Goal: Information Seeking & Learning: Learn about a topic

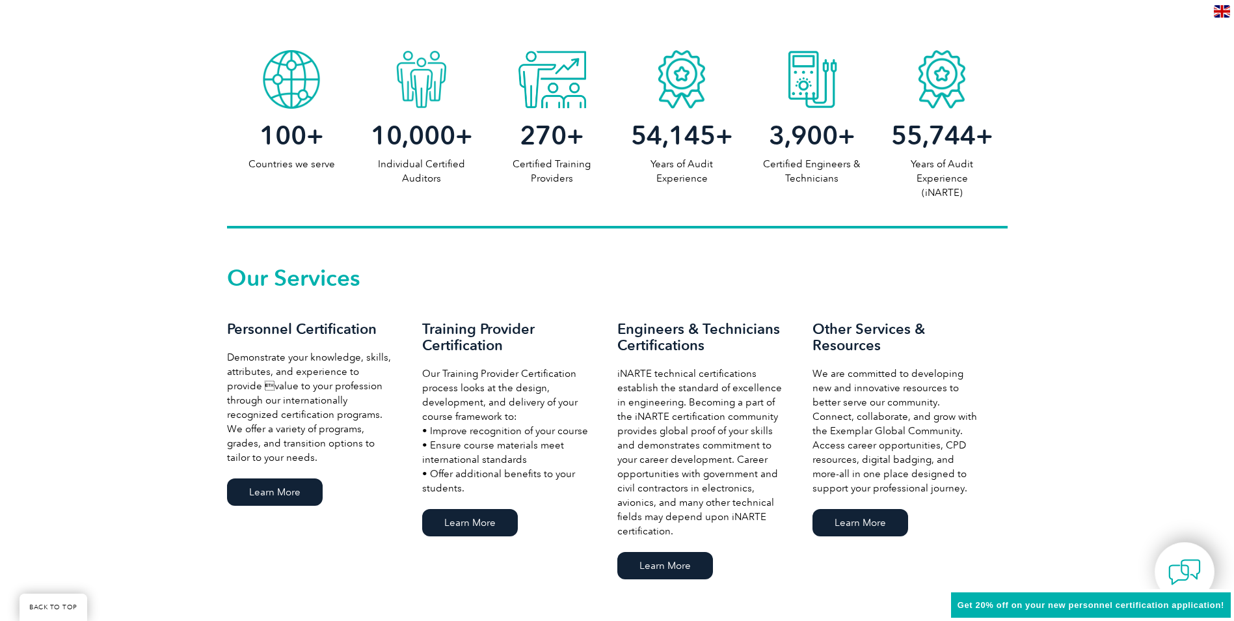
scroll to position [716, 0]
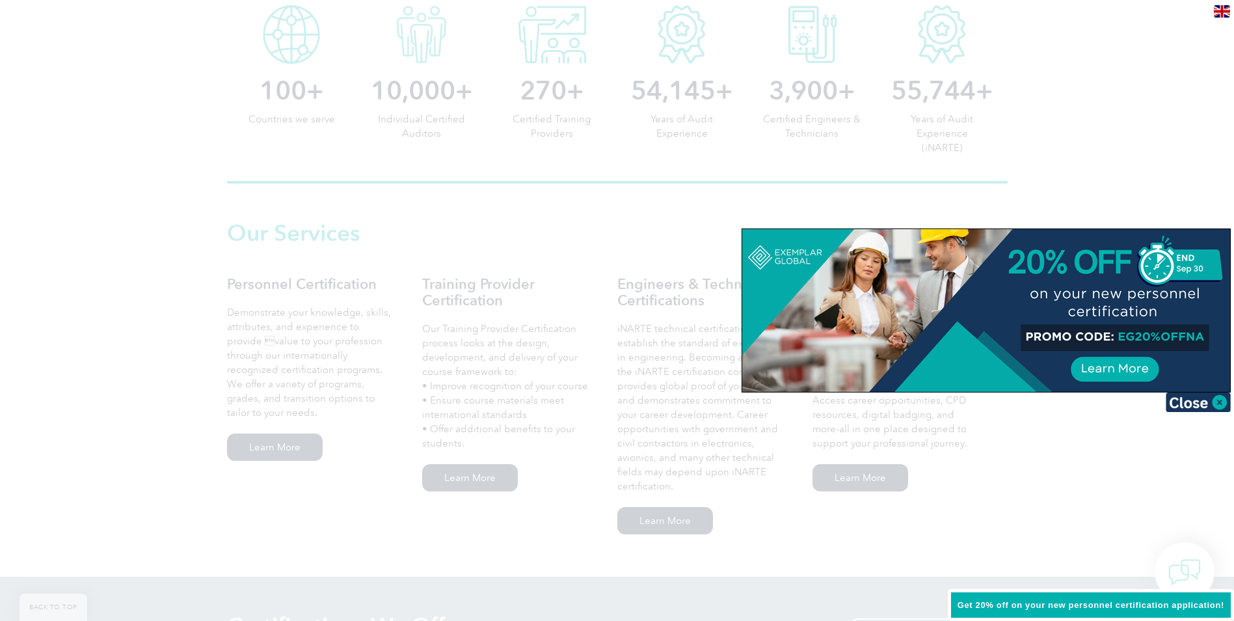
click at [1126, 539] on div at bounding box center [617, 310] width 1234 height 621
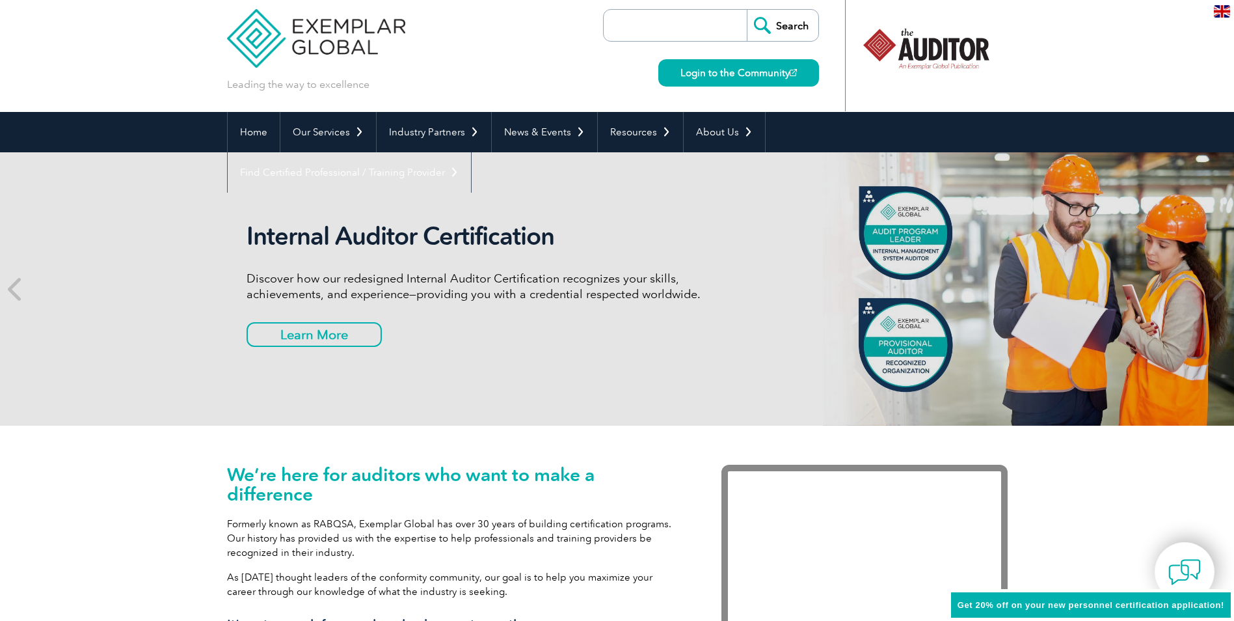
scroll to position [0, 0]
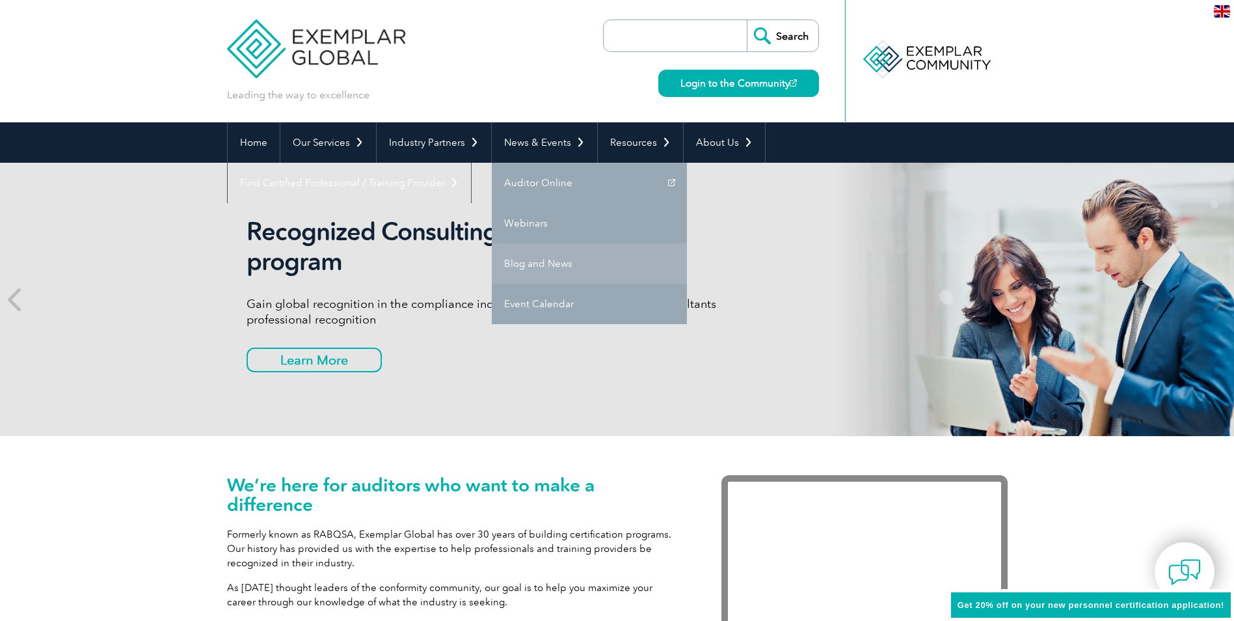
click at [535, 263] on link "Blog and News" at bounding box center [589, 263] width 195 height 40
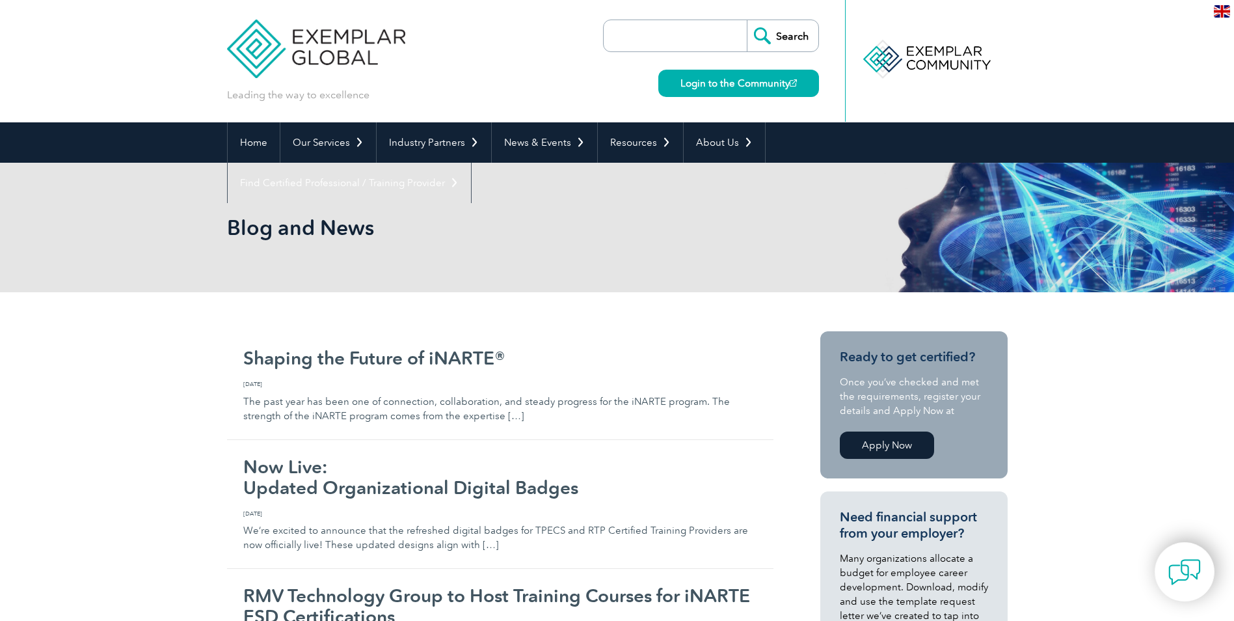
click at [639, 33] on input "search" at bounding box center [678, 35] width 137 height 31
type input "iso 9001"
click at [788, 38] on input "Search" at bounding box center [783, 35] width 72 height 31
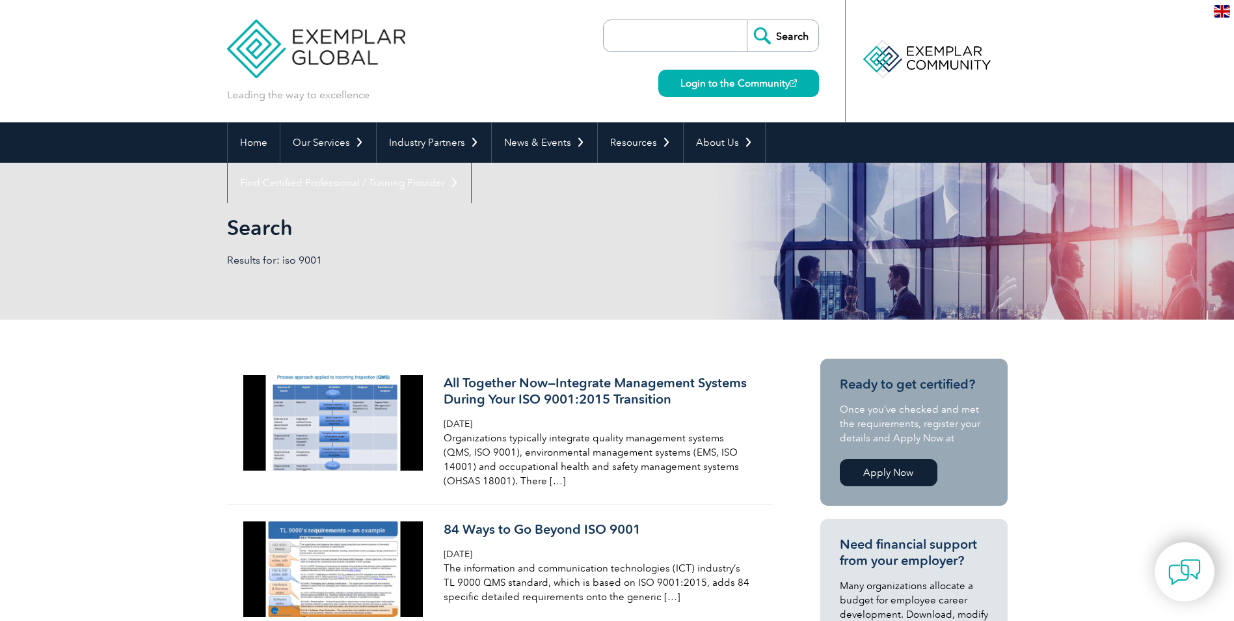
click at [649, 35] on input "search" at bounding box center [678, 35] width 137 height 31
type input "articles"
click at [775, 35] on input "Search" at bounding box center [783, 35] width 72 height 31
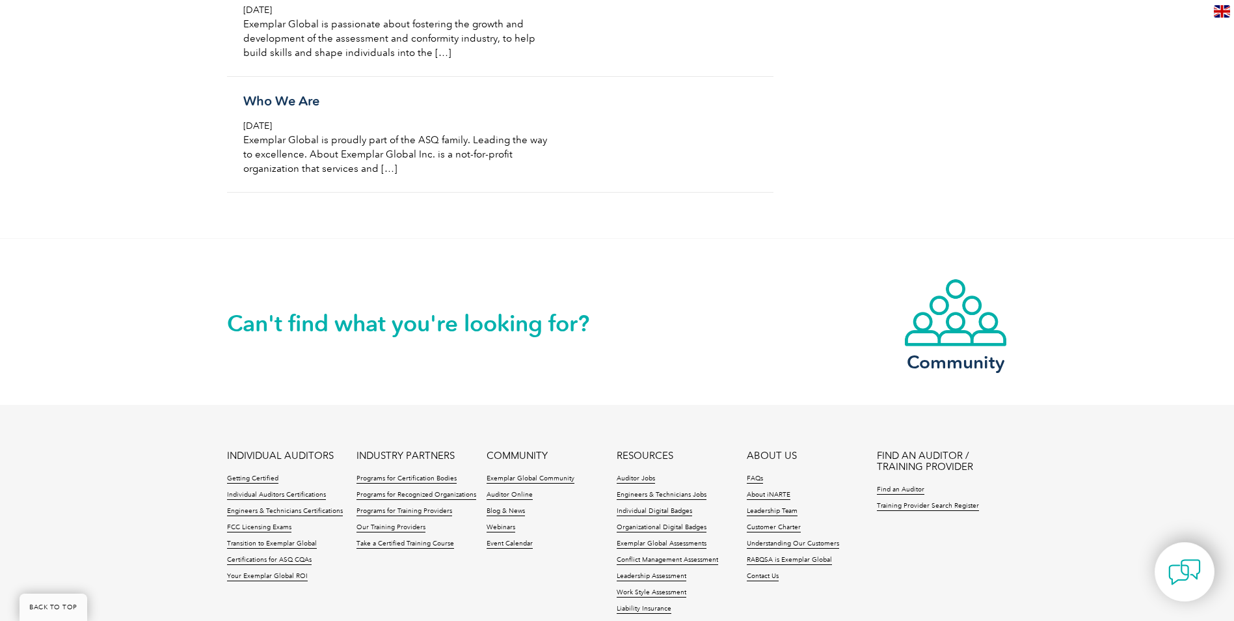
scroll to position [1886, 0]
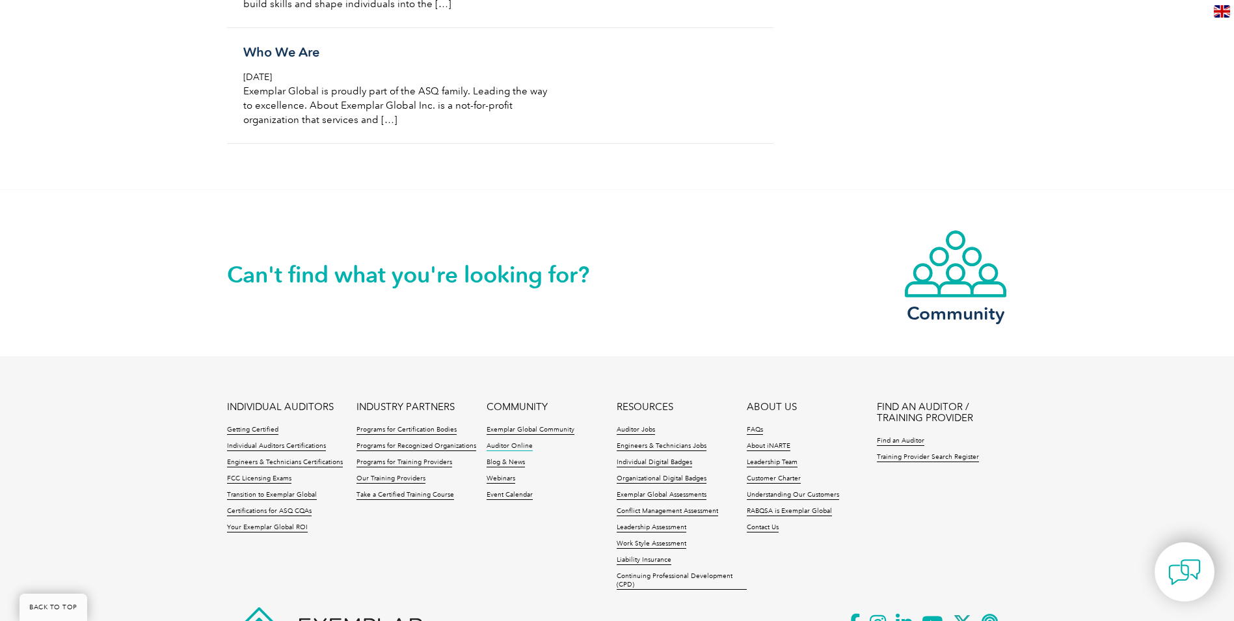
click at [502, 448] on link "Auditor Online" at bounding box center [510, 446] width 46 height 9
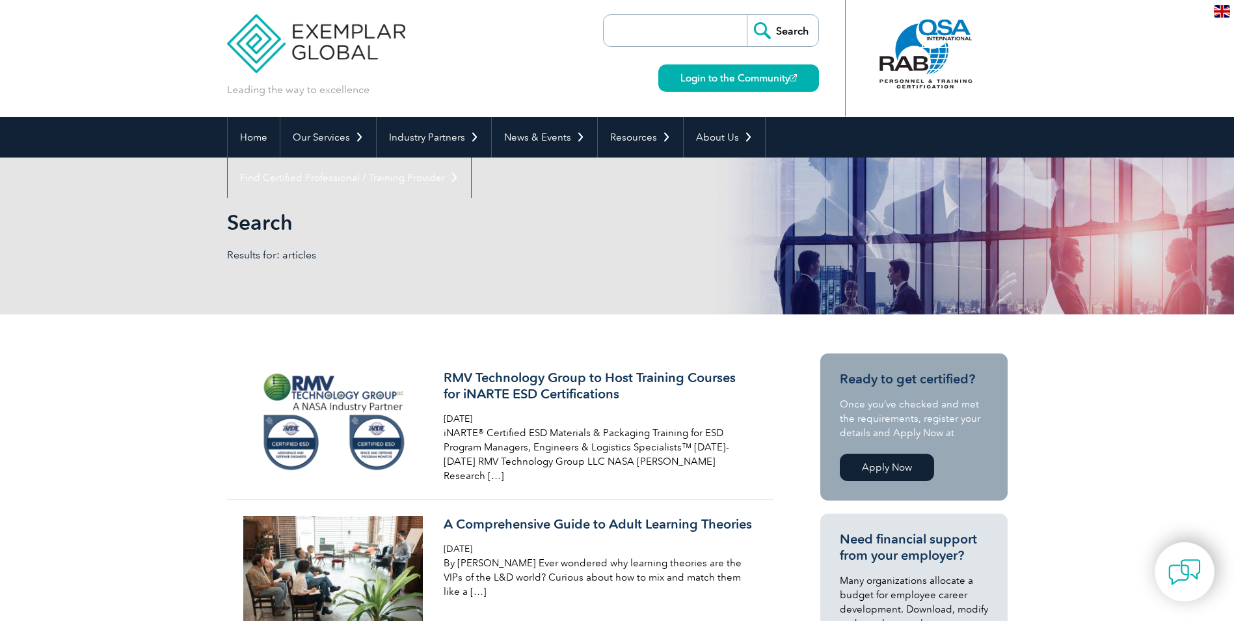
scroll to position [0, 0]
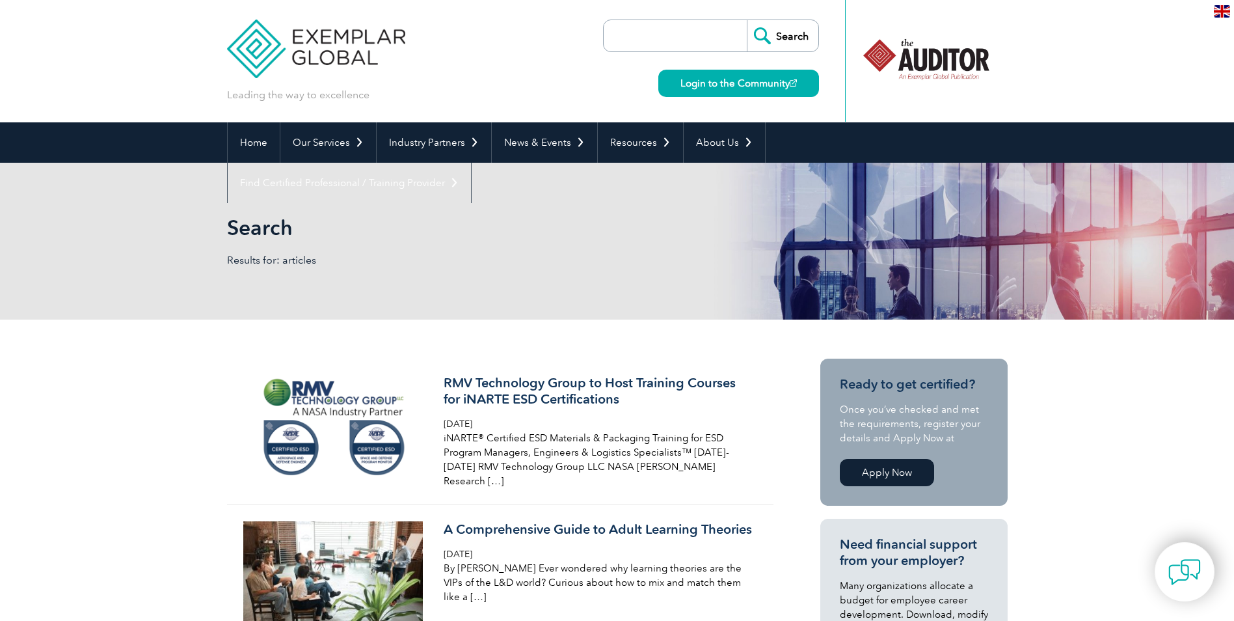
click at [632, 35] on input "search" at bounding box center [678, 35] width 137 height 31
type input "iso 9001 clauses"
click at [792, 37] on input "Search" at bounding box center [783, 35] width 72 height 31
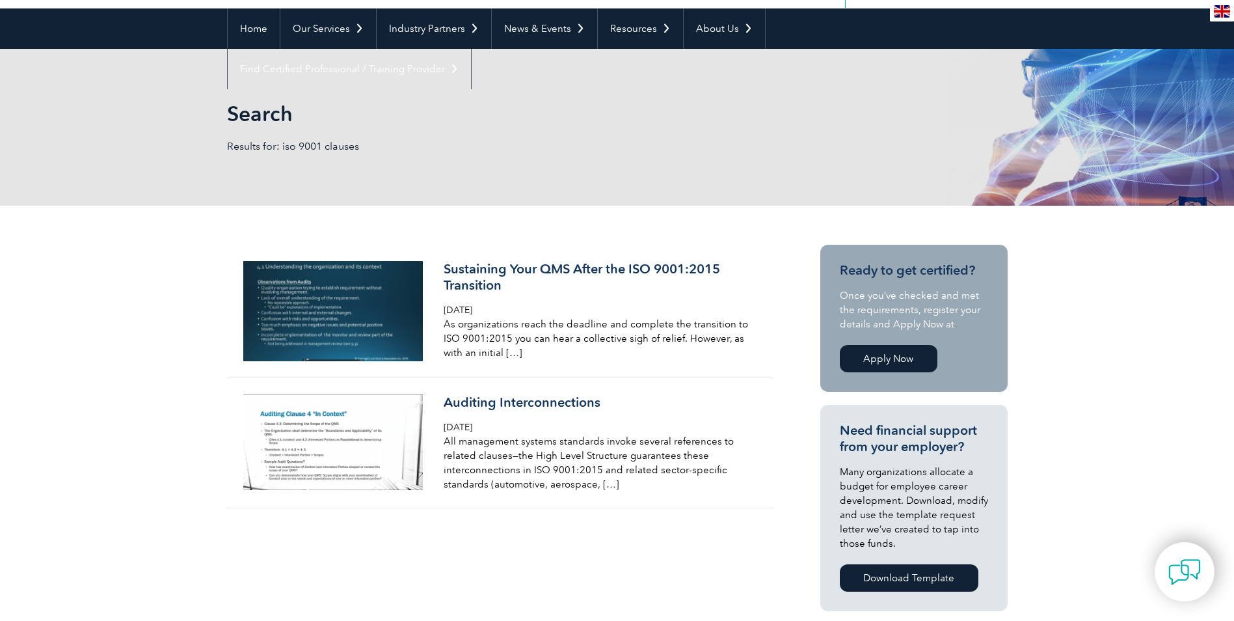
scroll to position [130, 0]
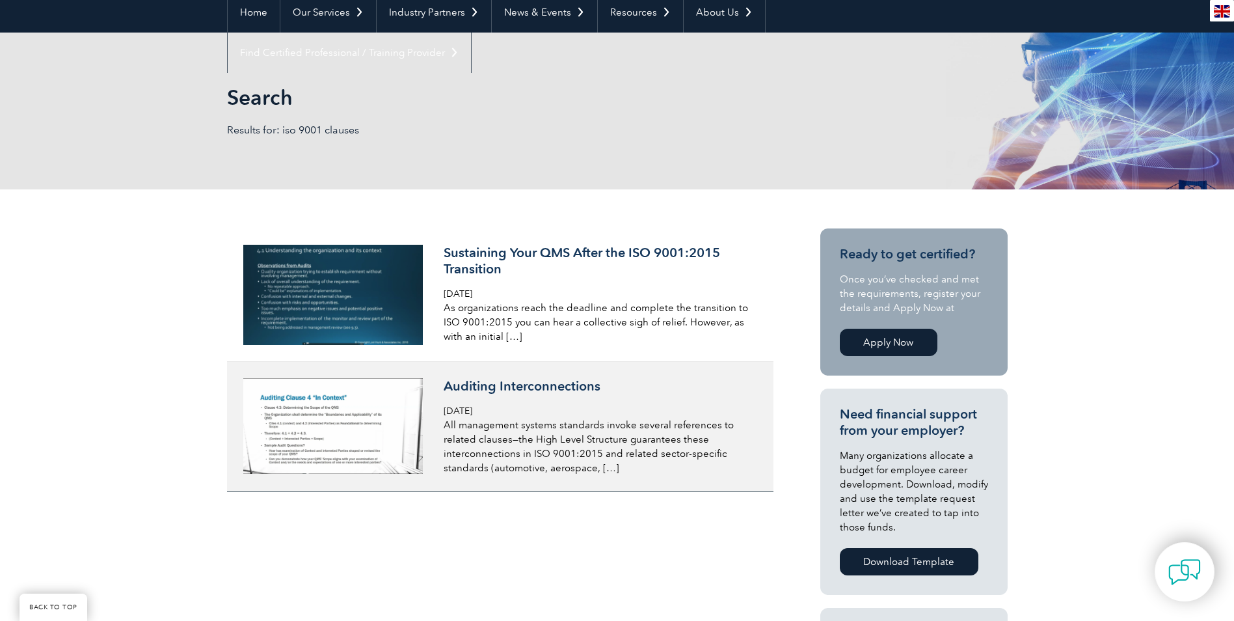
click at [338, 438] on img at bounding box center [333, 426] width 180 height 96
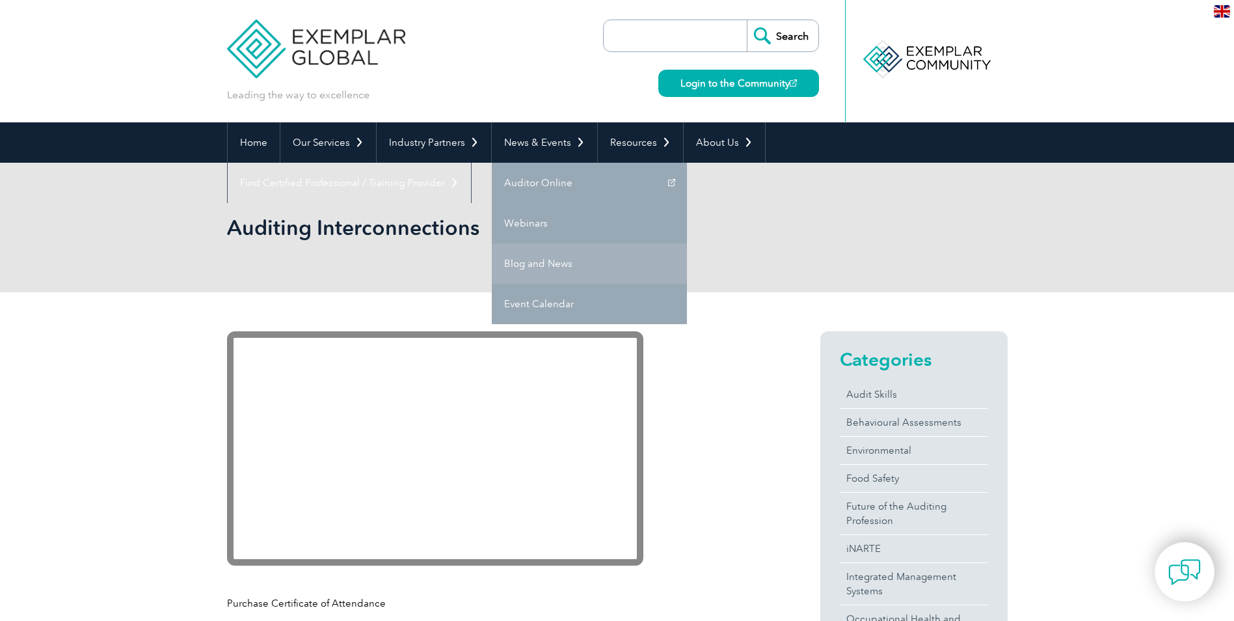
click at [518, 262] on link "Blog and News" at bounding box center [589, 263] width 195 height 40
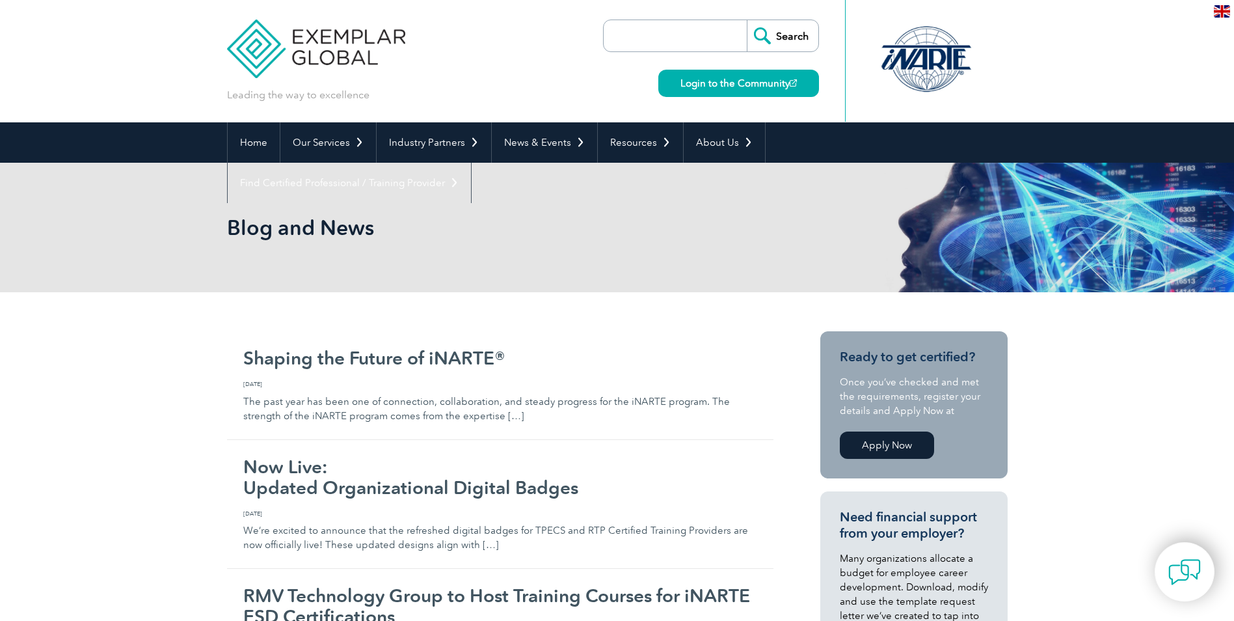
click at [646, 40] on input "search" at bounding box center [678, 35] width 137 height 31
type input "iso 9001 clauses"
click at [781, 42] on input "Search" at bounding box center [783, 35] width 72 height 31
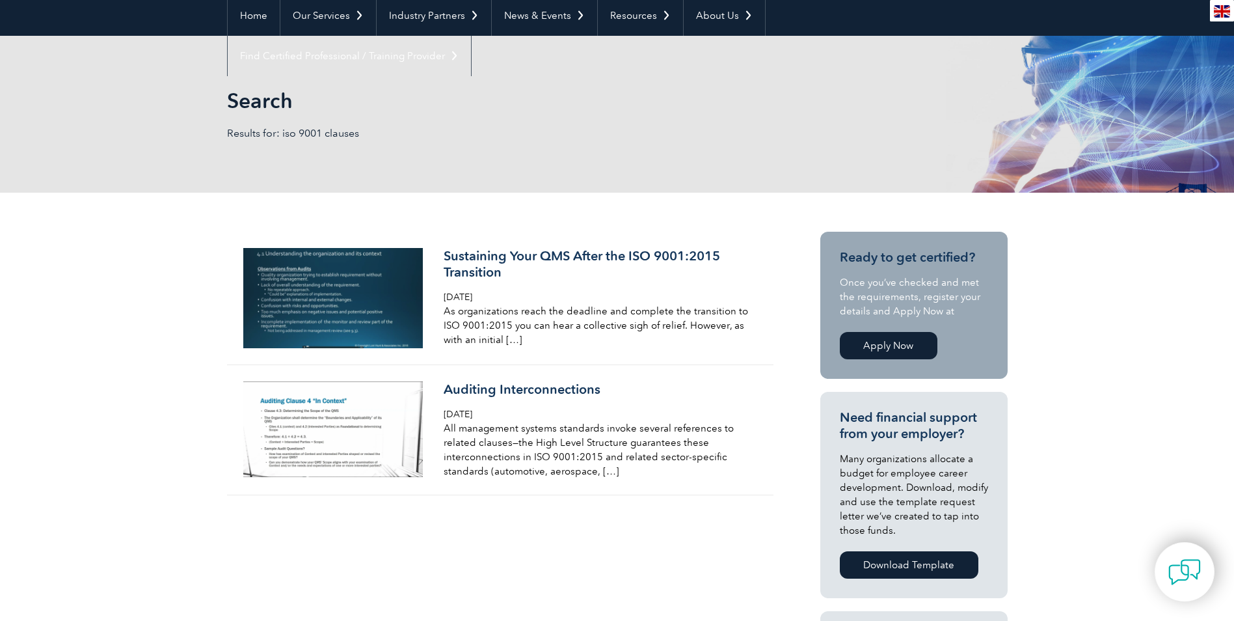
scroll to position [195, 0]
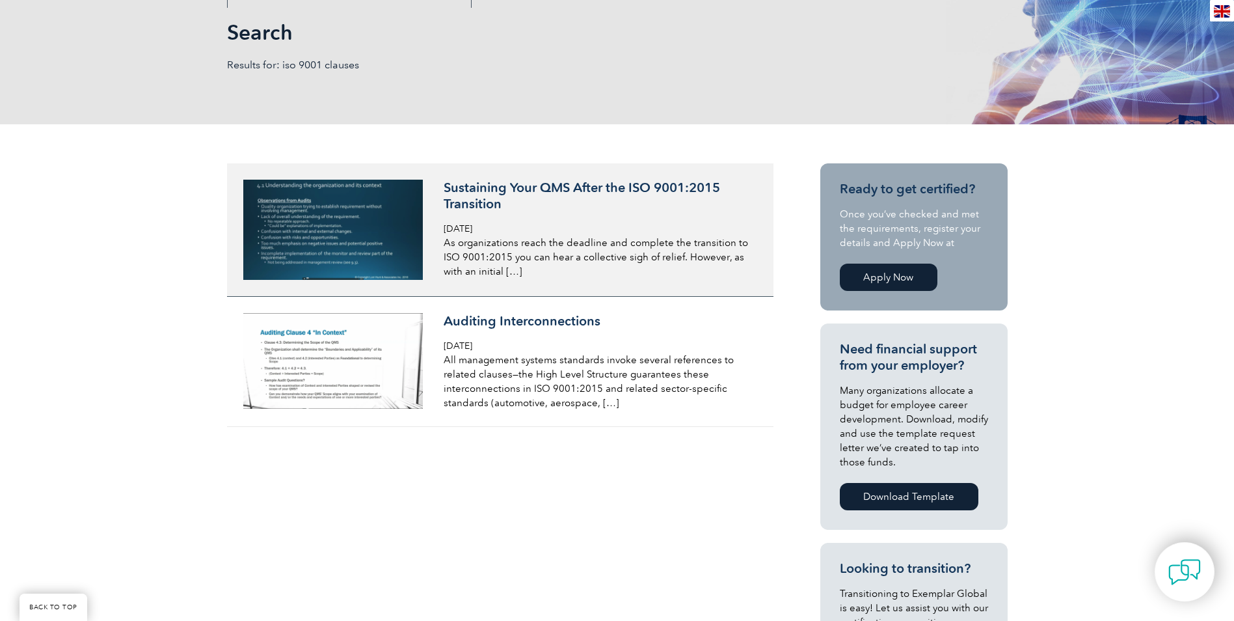
click at [515, 185] on h3 "Sustaining Your QMS After the ISO 9001:2015 Transition" at bounding box center [598, 196] width 308 height 33
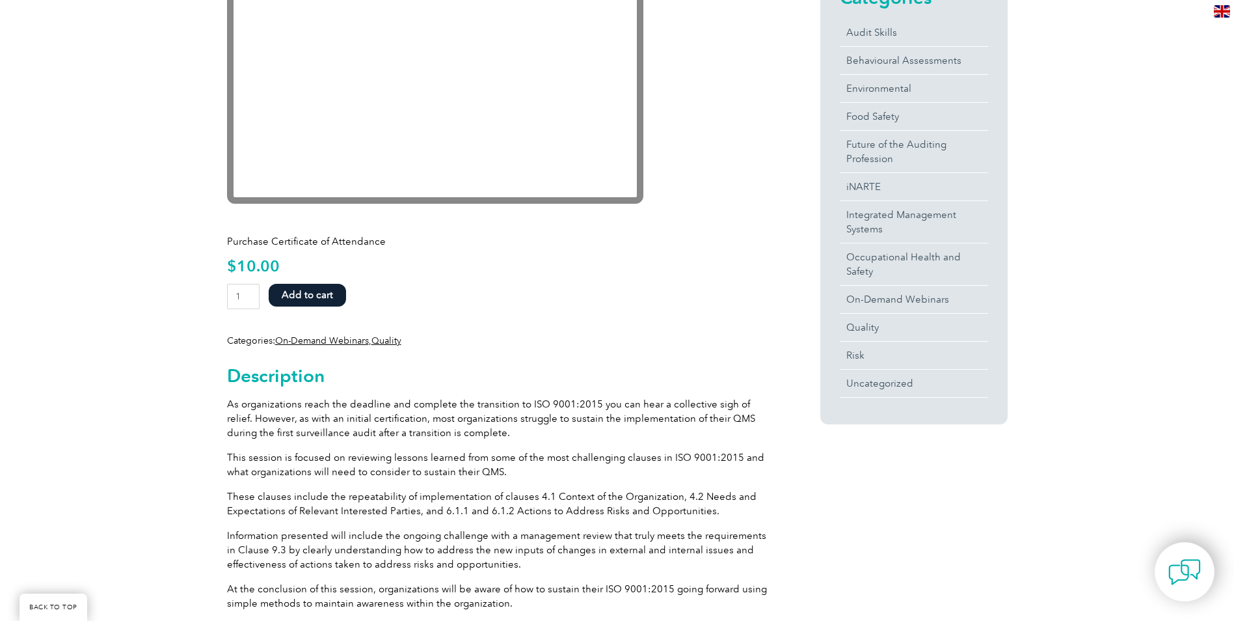
scroll to position [390, 0]
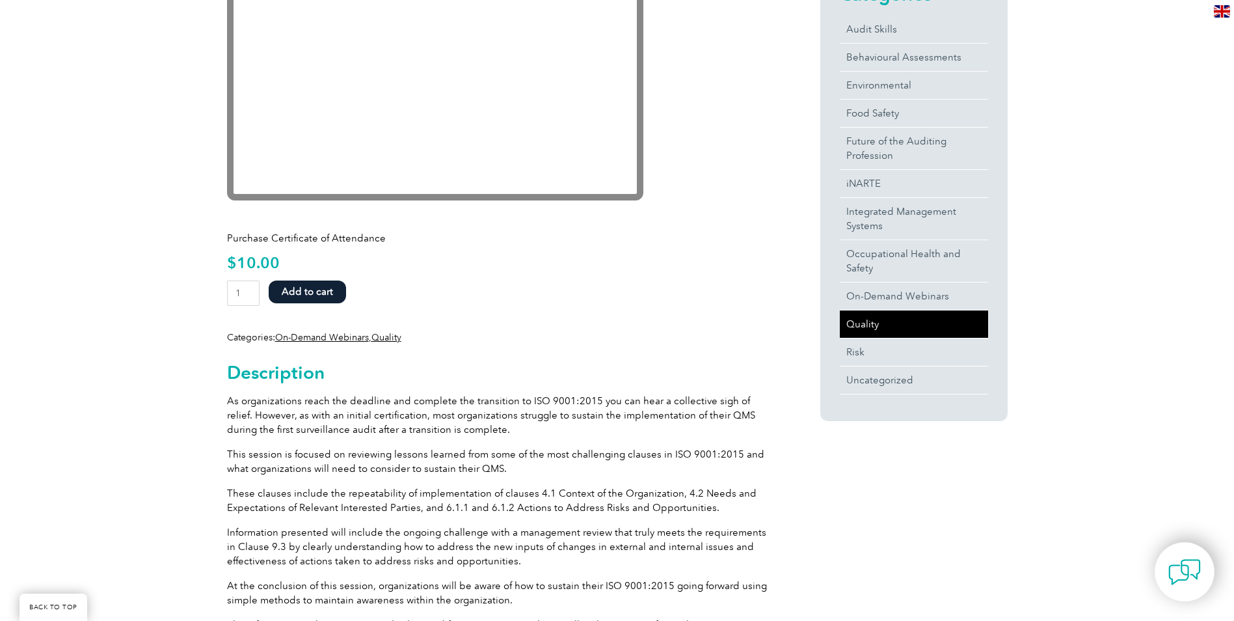
click at [854, 321] on link "Quality" at bounding box center [914, 323] width 148 height 27
